Goal: Task Accomplishment & Management: Manage account settings

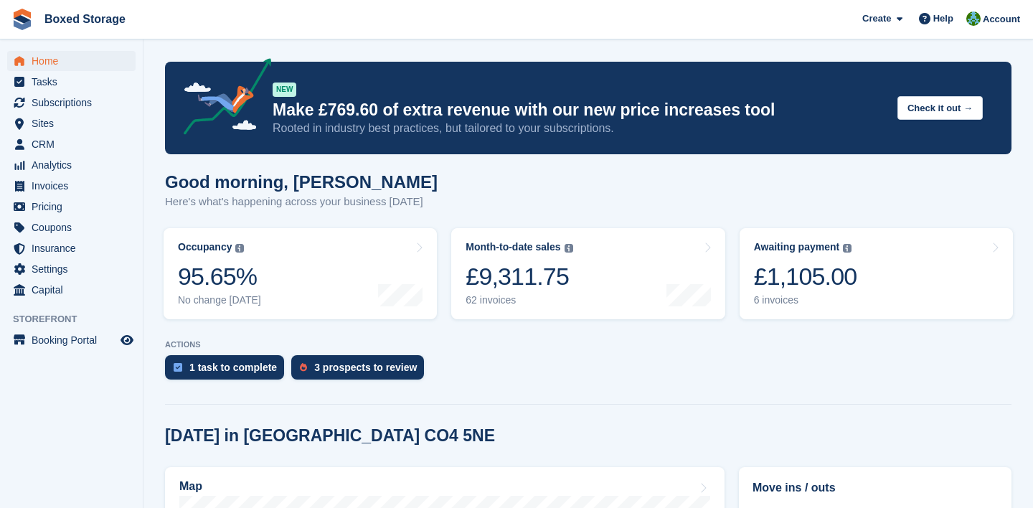
click at [731, 293] on turbo-frame "Month-to-date sales The sum of all finalised invoices generated this month to d…" at bounding box center [588, 273] width 288 height 105
click at [791, 275] on div "£1,105.00" at bounding box center [805, 276] width 103 height 29
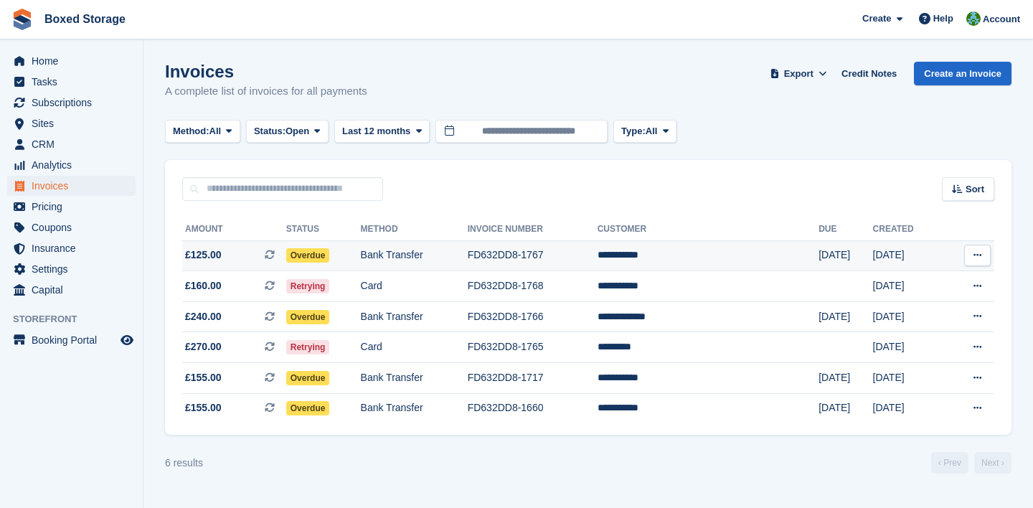
click at [591, 255] on td "FD632DD8-1767" at bounding box center [533, 255] width 130 height 31
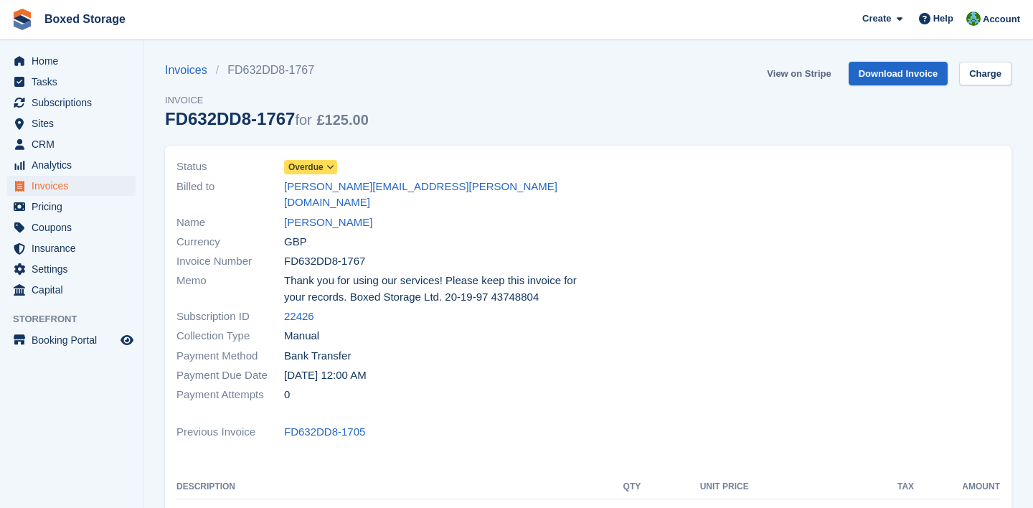
click at [796, 77] on link "View on Stripe" at bounding box center [798, 74] width 75 height 24
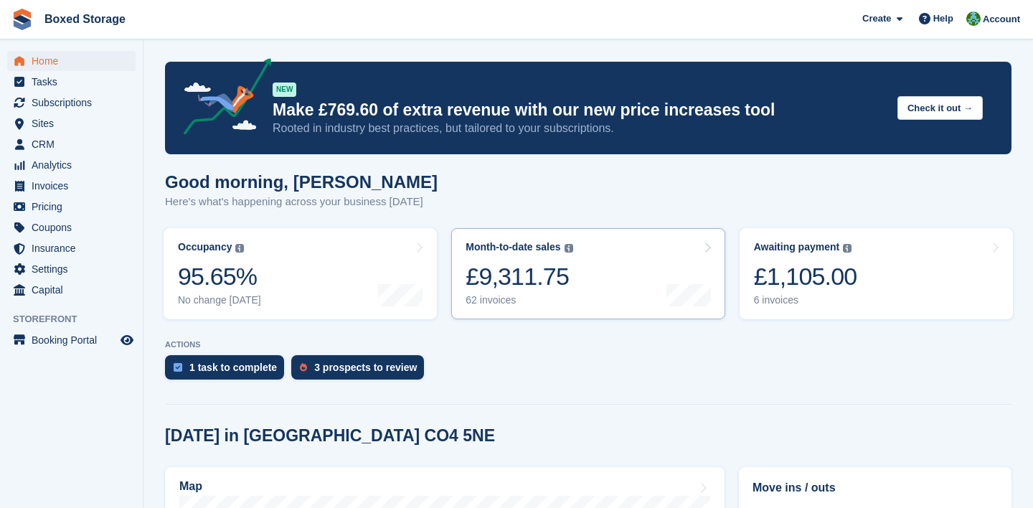
click at [512, 304] on div "62 invoices" at bounding box center [519, 300] width 107 height 12
click at [776, 285] on div "£1,105.00" at bounding box center [805, 276] width 103 height 29
